Goal: Transaction & Acquisition: Download file/media

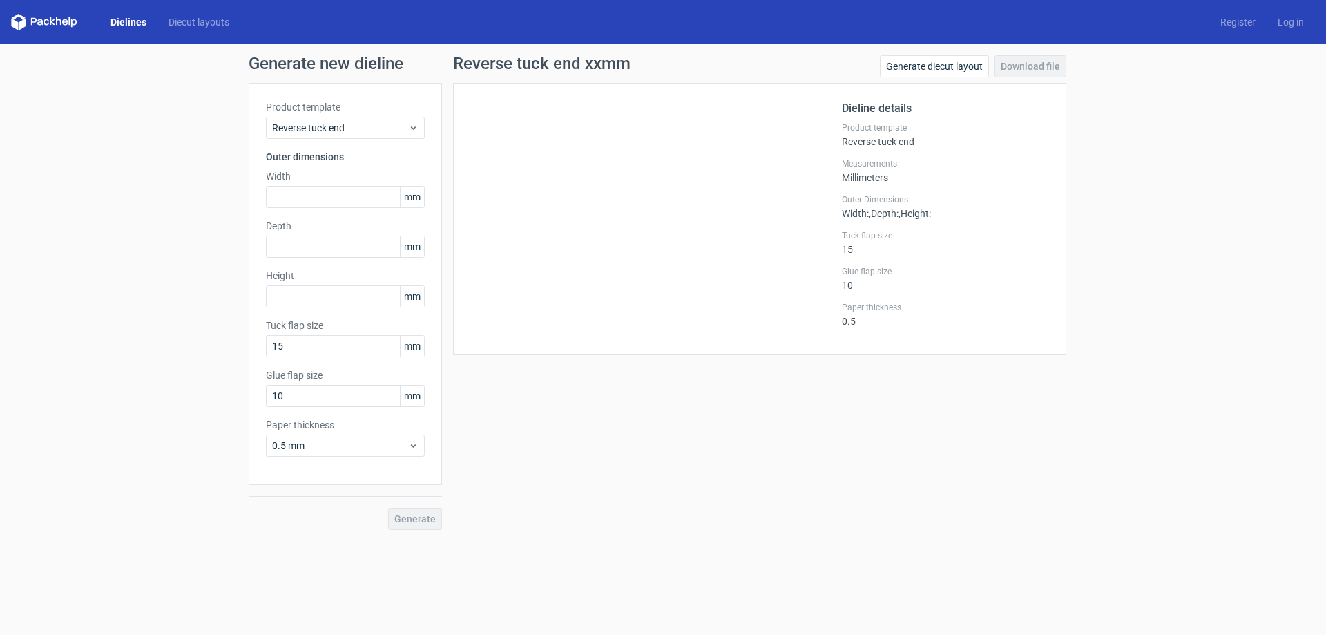
click at [138, 20] on link "Dielines" at bounding box center [128, 22] width 58 height 14
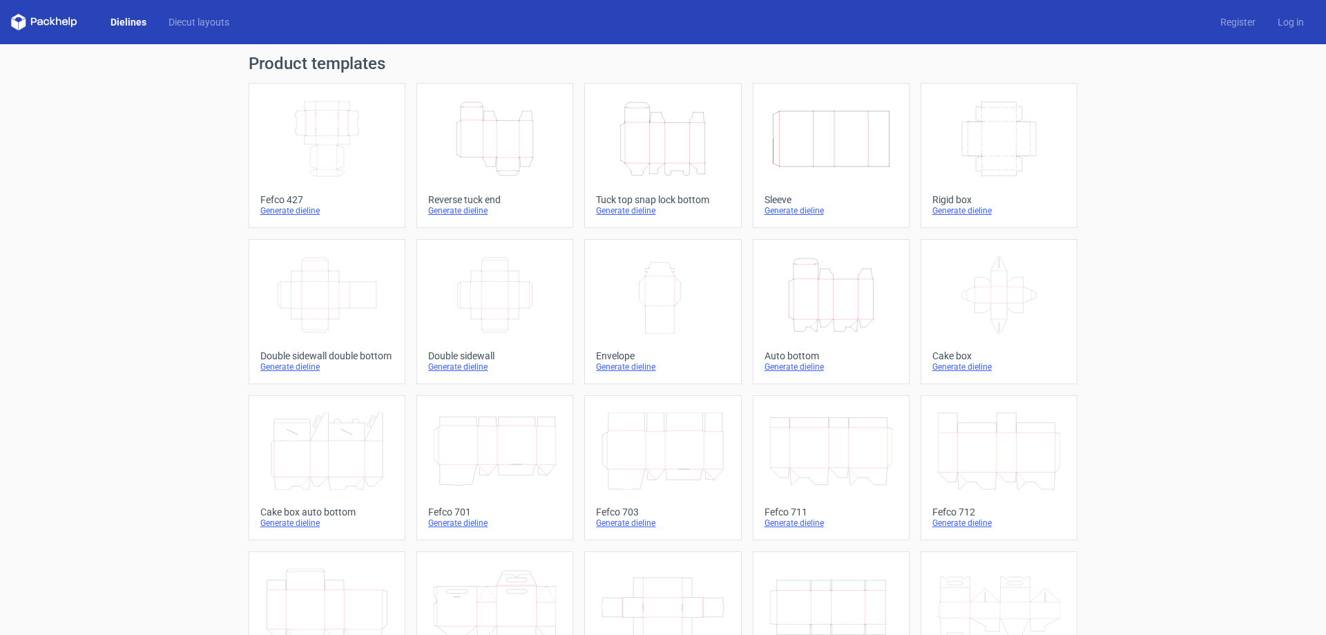
click at [350, 146] on icon "Width Depth Height" at bounding box center [327, 138] width 122 height 77
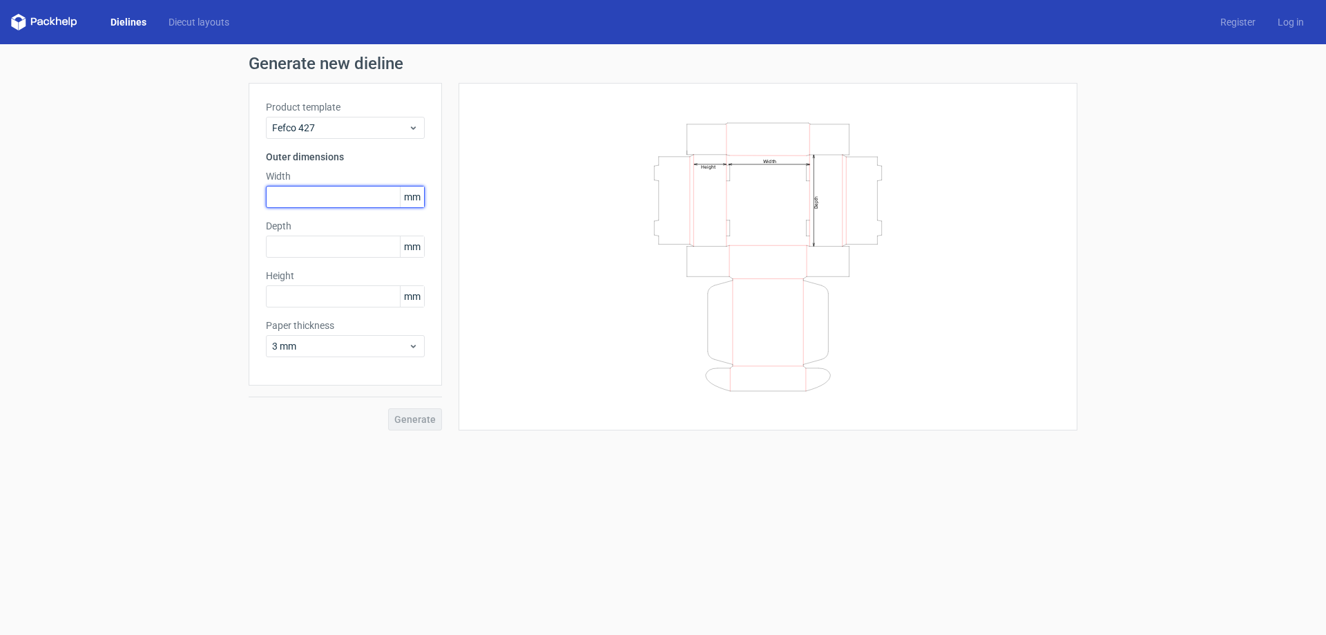
click at [340, 207] on input "text" at bounding box center [345, 197] width 159 height 22
type input "190"
type input "130"
type input "65"
click at [426, 420] on span "Generate" at bounding box center [414, 419] width 41 height 10
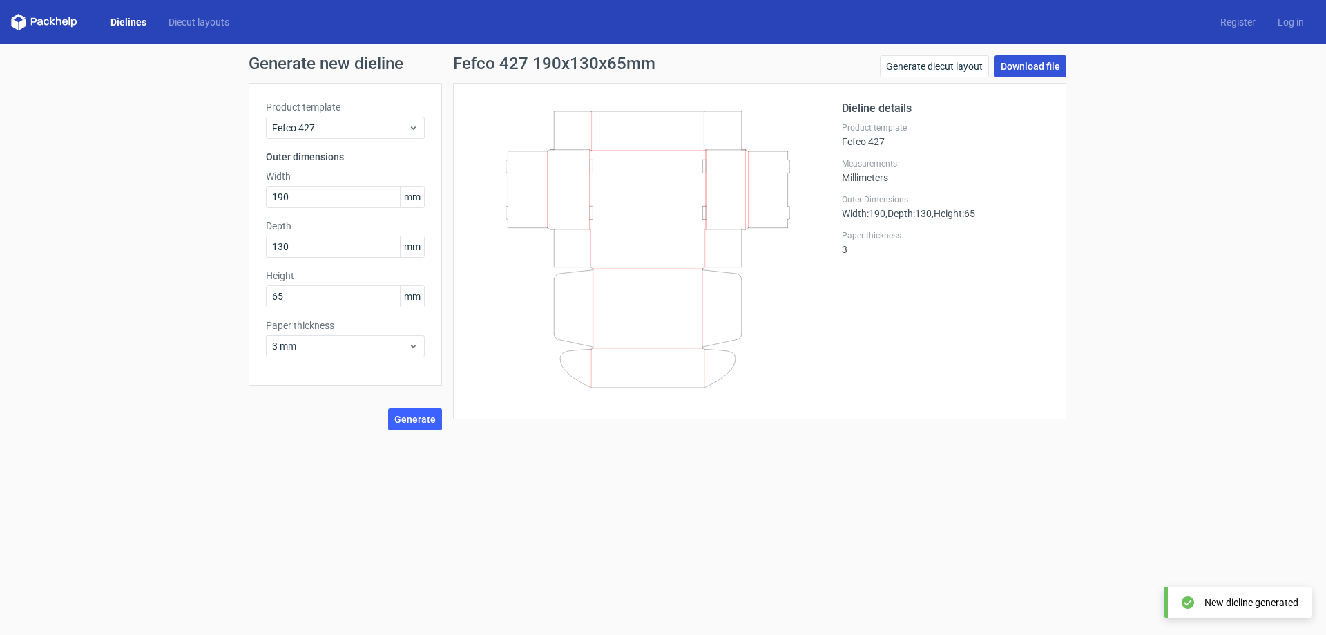
click at [1033, 68] on link "Download file" at bounding box center [1031, 66] width 72 height 22
